Goal: Task Accomplishment & Management: Use online tool/utility

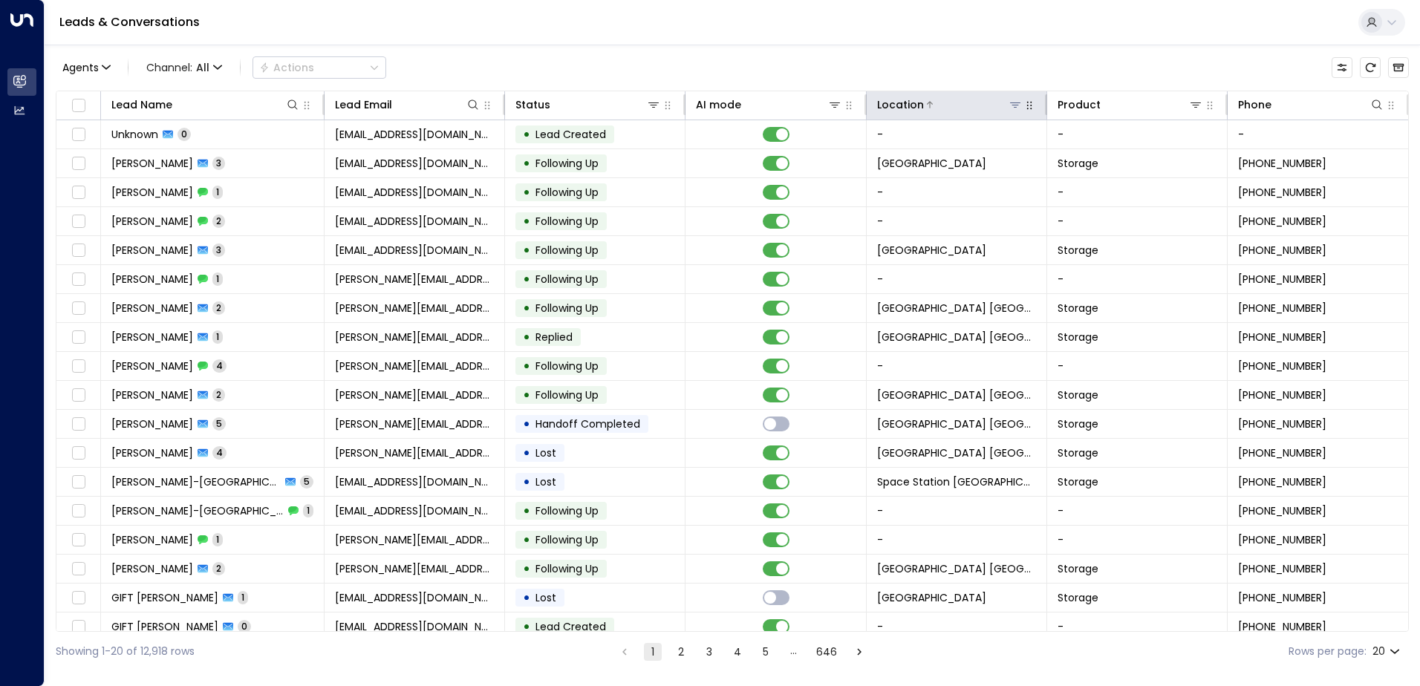
click at [1012, 104] on icon at bounding box center [1016, 105] width 12 height 12
click at [1010, 87] on div "Agents 1 Channel: All Actions Lead Name Lead Email Status AI mode Location Prod…" at bounding box center [733, 358] width 1354 height 627
click at [1011, 109] on icon at bounding box center [1016, 105] width 12 height 12
click at [1012, 109] on icon at bounding box center [1016, 105] width 12 height 12
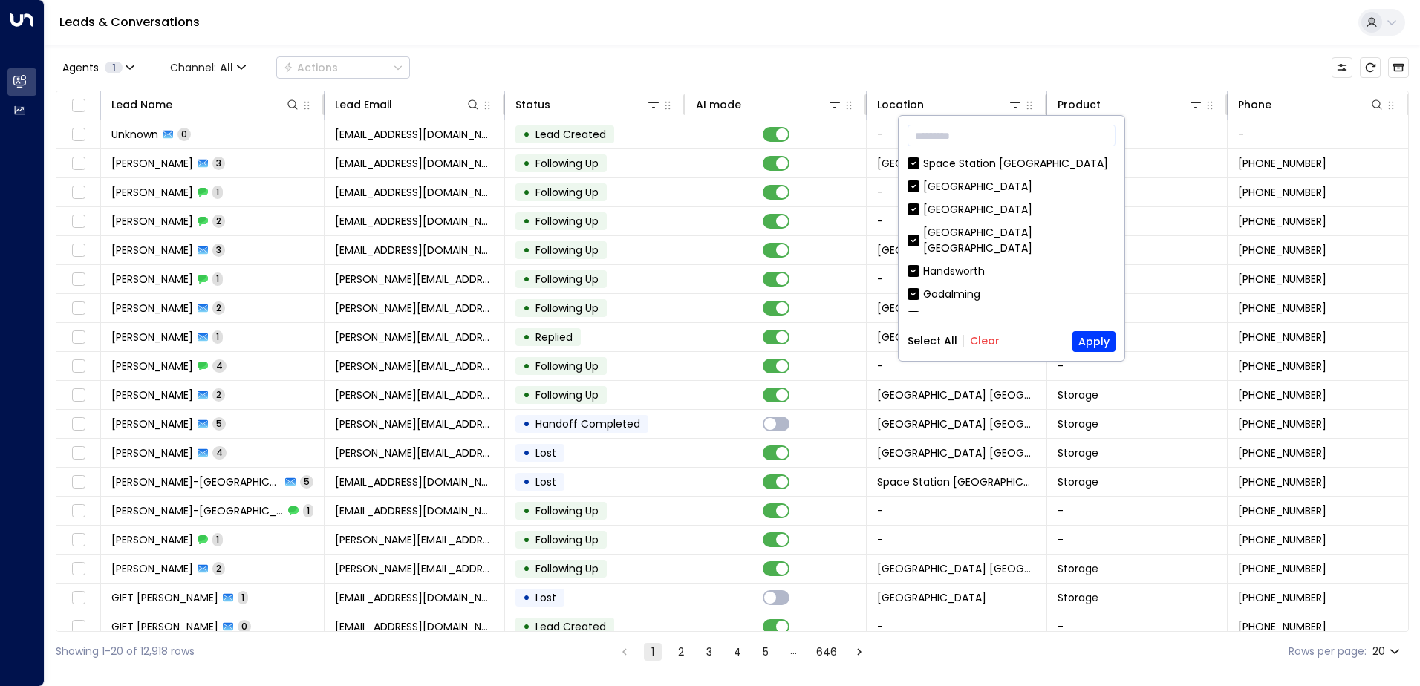
click at [985, 341] on button "Clear" at bounding box center [985, 341] width 30 height 12
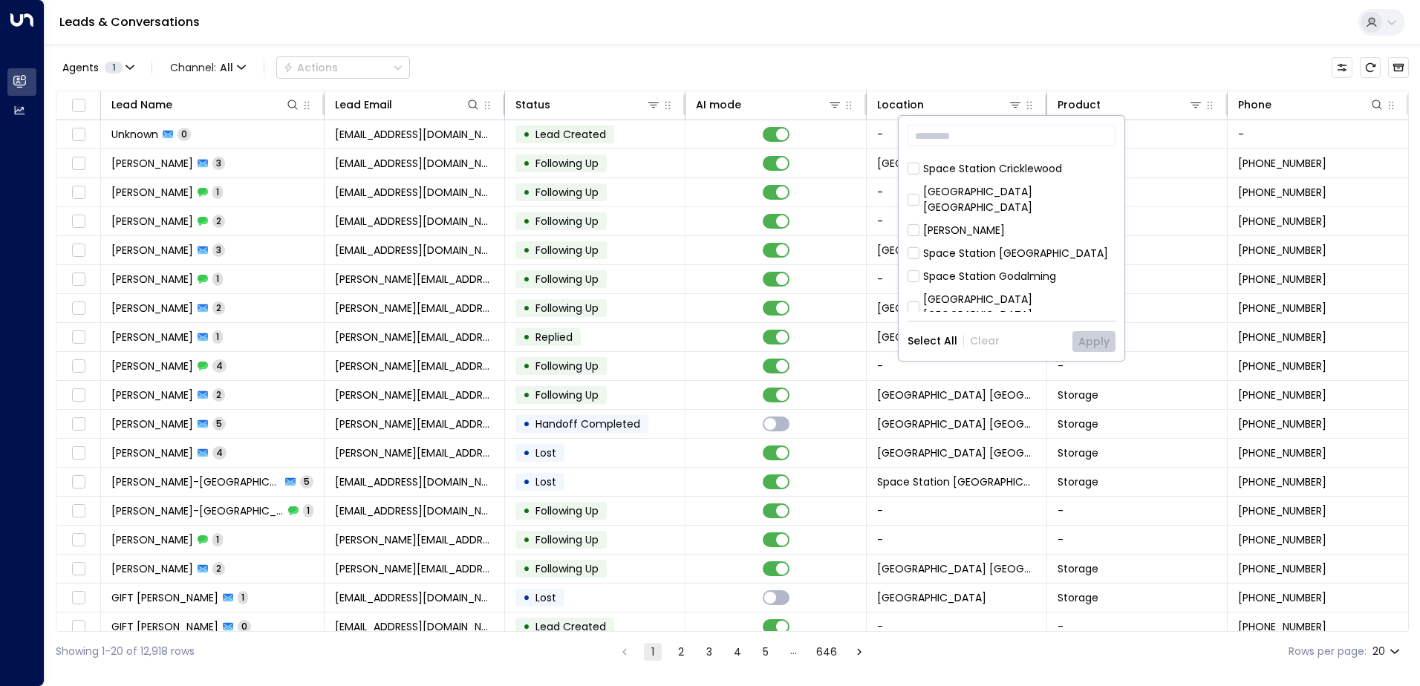
scroll to position [446, 0]
click at [1043, 218] on div "[GEOGRAPHIC_DATA] [GEOGRAPHIC_DATA]" at bounding box center [1019, 233] width 192 height 31
click at [1080, 349] on button "Apply" at bounding box center [1094, 341] width 43 height 21
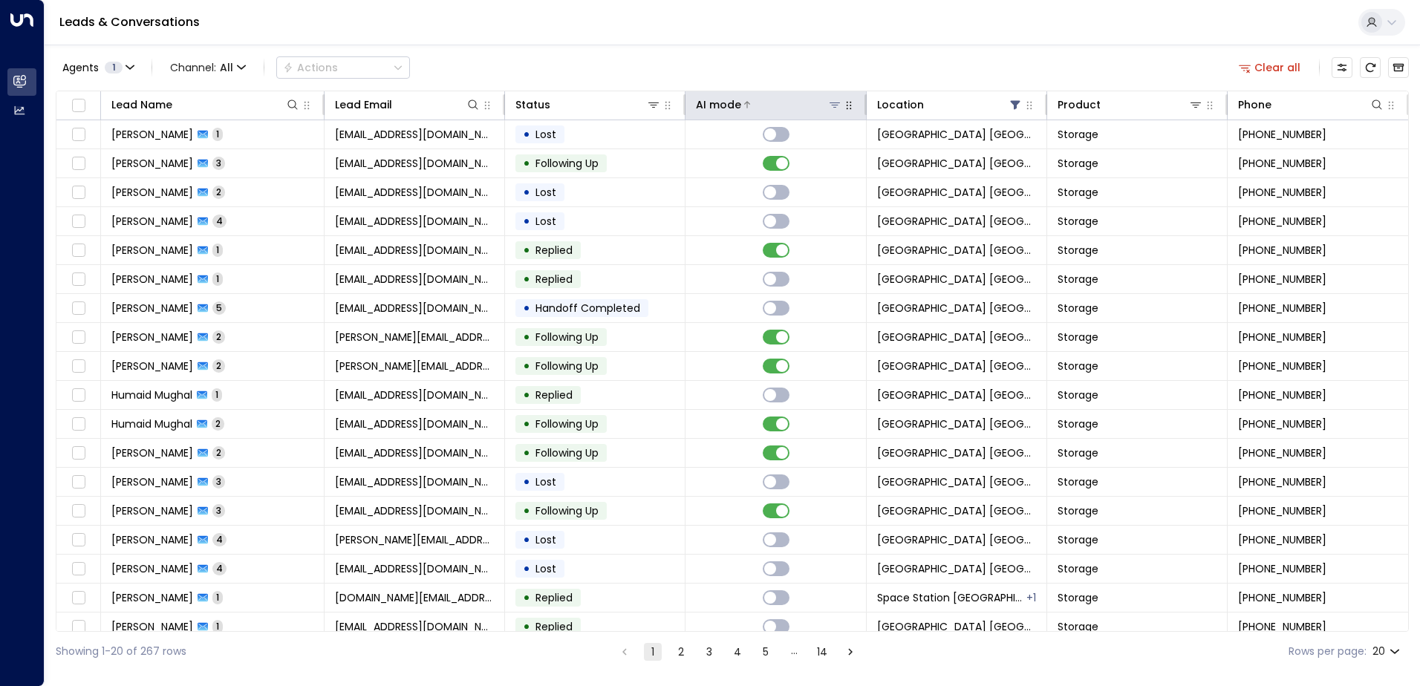
click at [814, 98] on div at bounding box center [791, 104] width 100 height 15
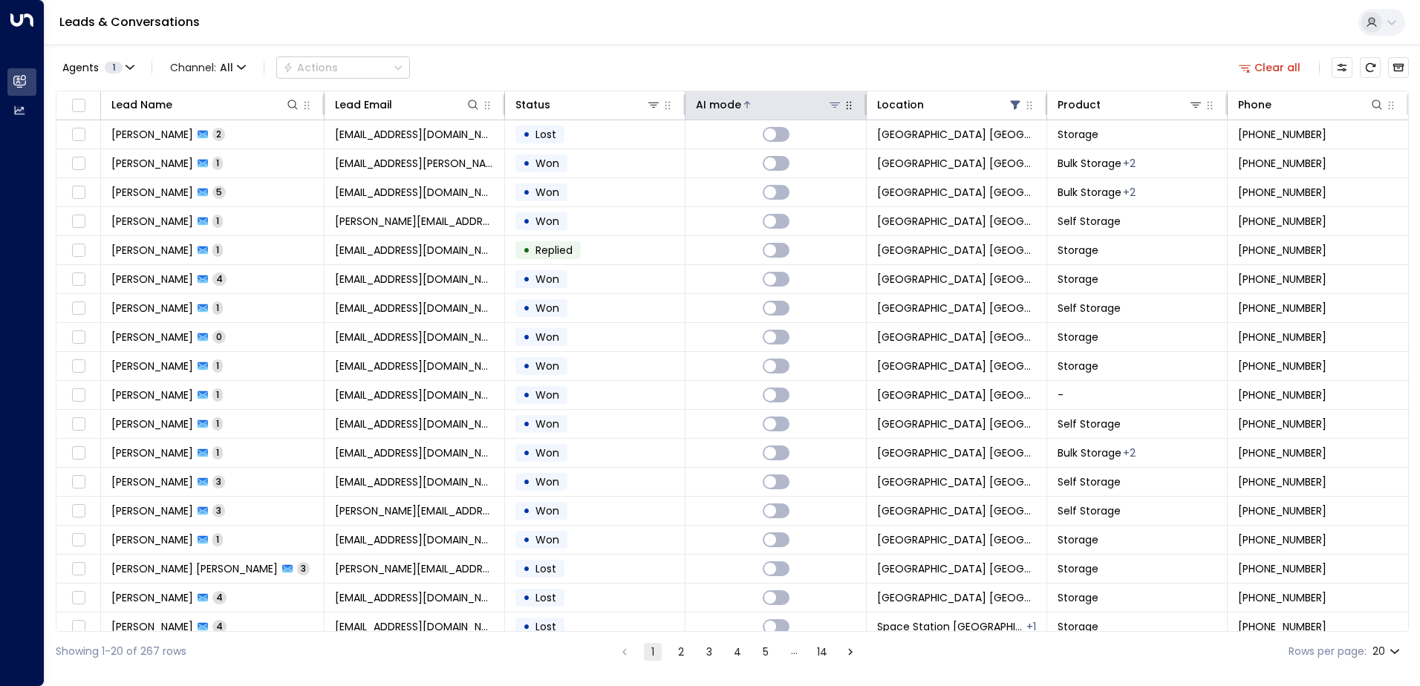
click at [814, 98] on div at bounding box center [791, 104] width 100 height 15
